Goal: Task Accomplishment & Management: Manage account settings

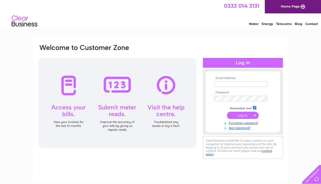
type input "masonmurphyhousefurnishers@yahoo.co.uk"
click at [241, 117] on input "submit" at bounding box center [243, 115] width 32 height 7
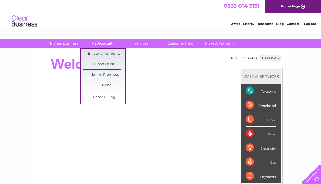
click at [103, 44] on link "My Account" at bounding box center [102, 44] width 43 height 10
click at [107, 53] on link "Bills and Payments" at bounding box center [104, 54] width 43 height 10
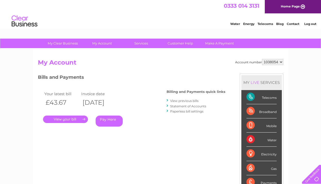
click at [80, 120] on link "." at bounding box center [65, 119] width 45 height 7
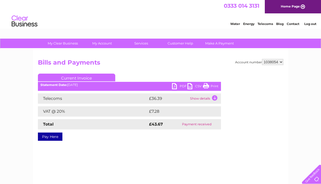
click at [177, 87] on link "PDF" at bounding box center [179, 86] width 15 height 7
click at [273, 60] on select "1038054 1038060" at bounding box center [272, 62] width 21 height 6
select select "1038060"
click at [262, 59] on select "1038054 1038060" at bounding box center [272, 62] width 21 height 6
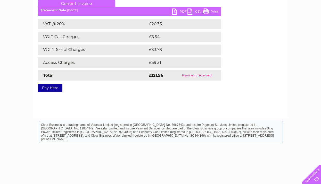
scroll to position [76, 0]
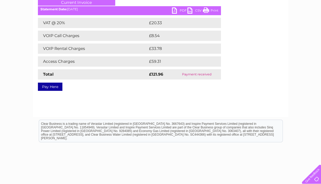
click at [175, 13] on link "PDF" at bounding box center [179, 10] width 15 height 7
click at [177, 14] on link "PDF" at bounding box center [179, 10] width 15 height 7
click at [176, 12] on link "PDF" at bounding box center [179, 10] width 15 height 7
